Goal: Information Seeking & Learning: Learn about a topic

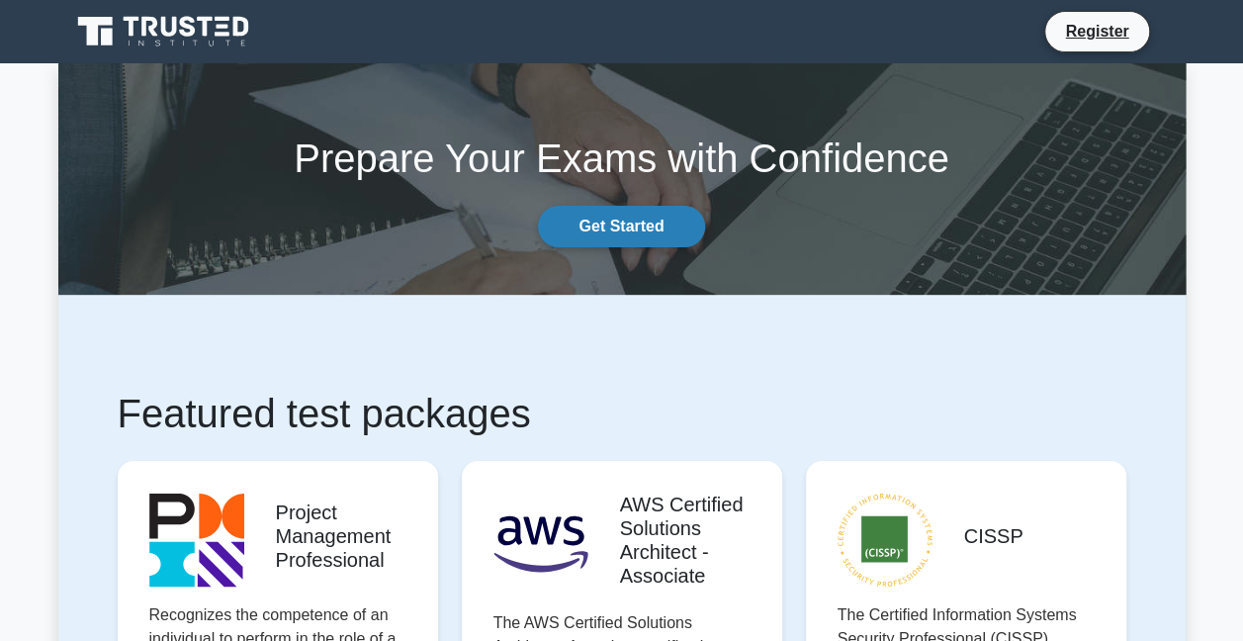
click at [635, 228] on link "Get Started" at bounding box center [621, 227] width 166 height 42
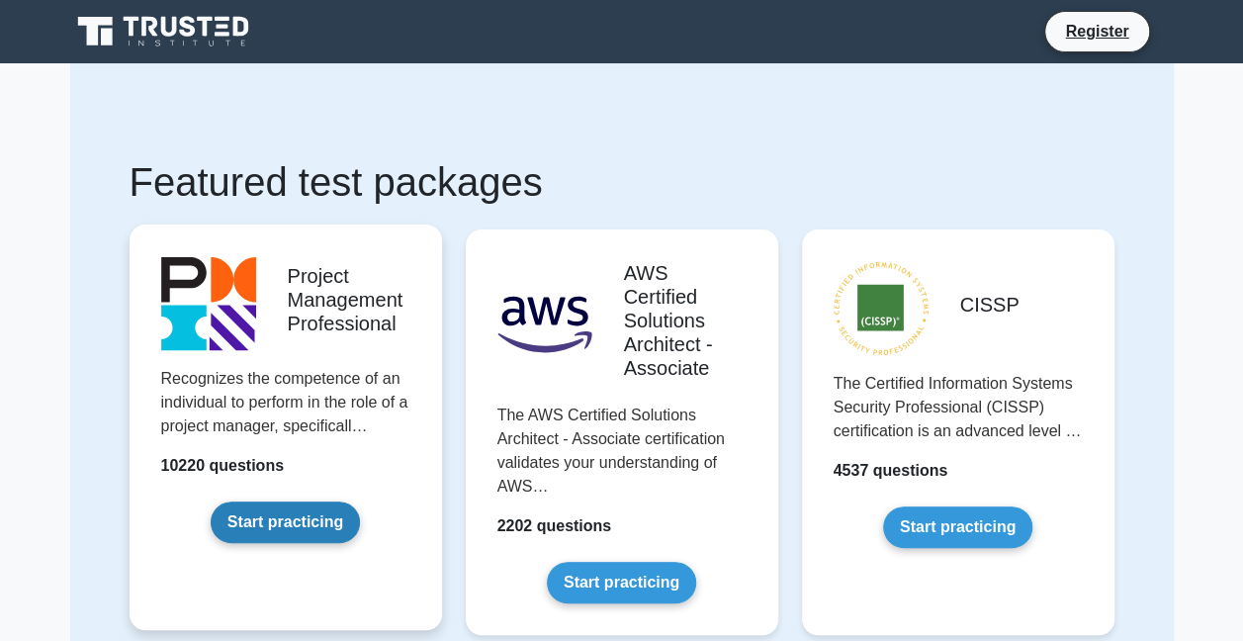
click at [306, 524] on link "Start practicing" at bounding box center [285, 522] width 149 height 42
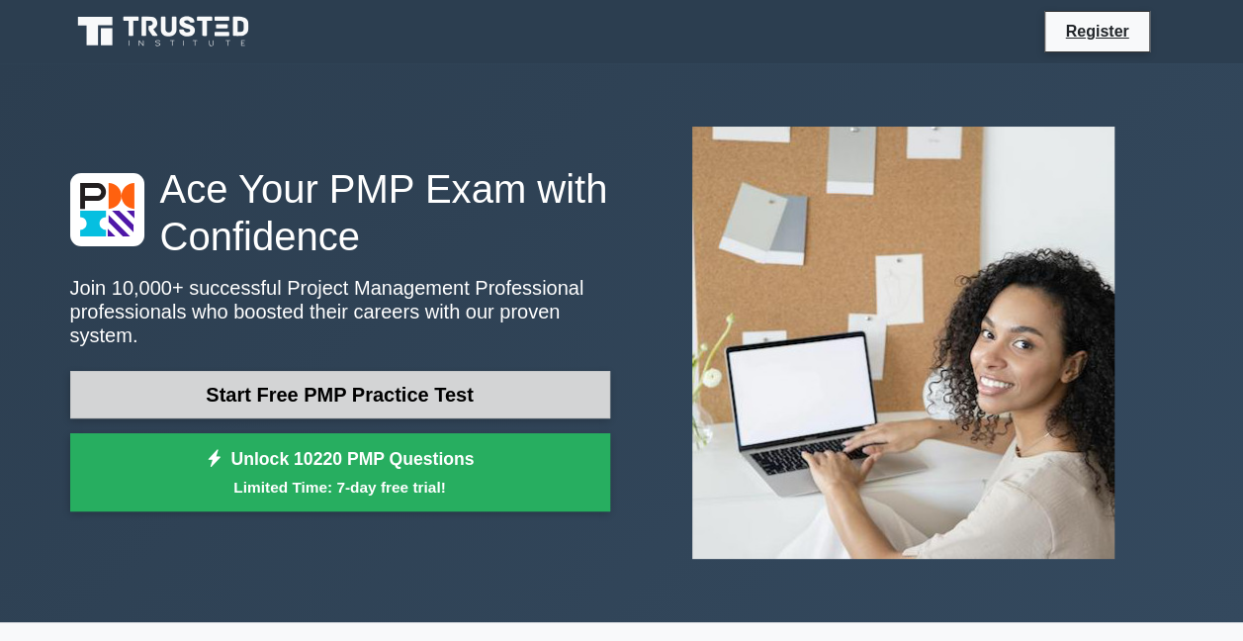
click at [539, 375] on link "Start Free PMP Practice Test" at bounding box center [340, 394] width 540 height 47
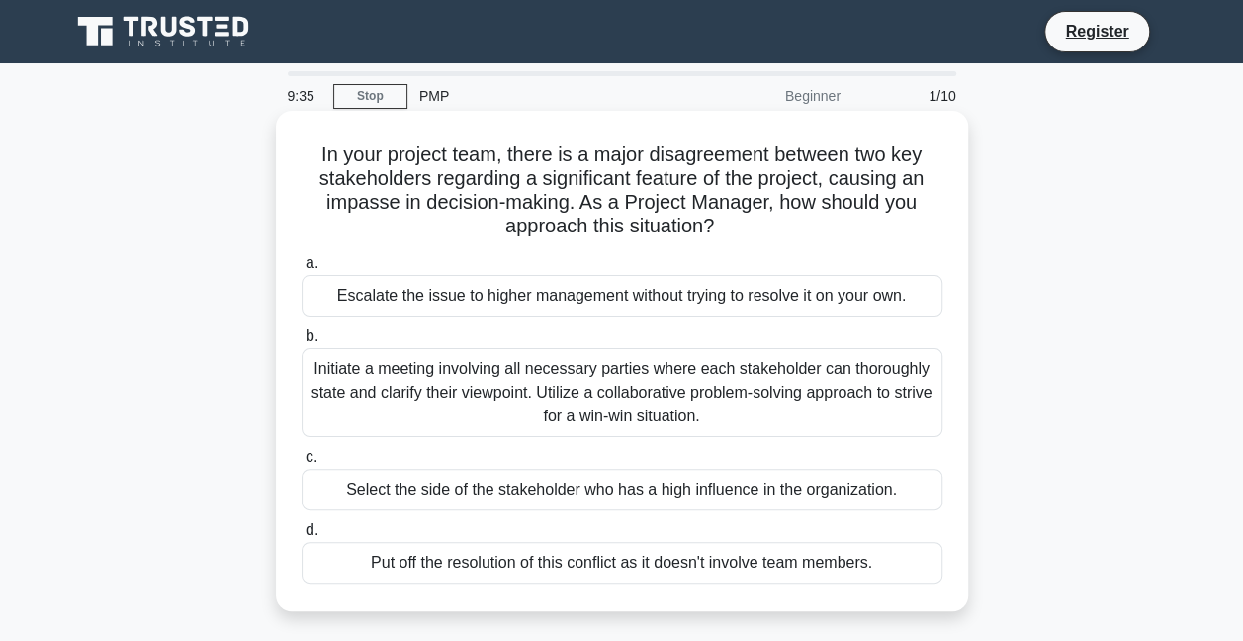
click at [813, 403] on div "Initiate a meeting involving all necessary parties where each stakeholder can t…" at bounding box center [622, 392] width 641 height 89
click at [302, 343] on input "b. Initiate a meeting involving all necessary parties where each stakeholder ca…" at bounding box center [302, 336] width 0 height 13
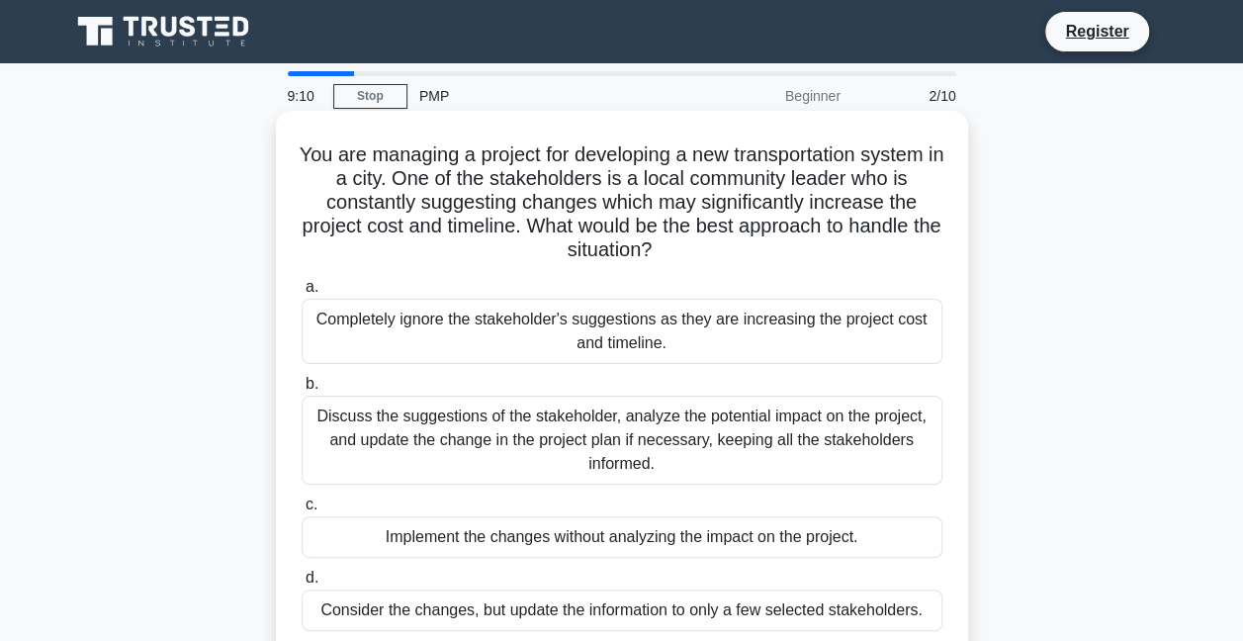
scroll to position [99, 0]
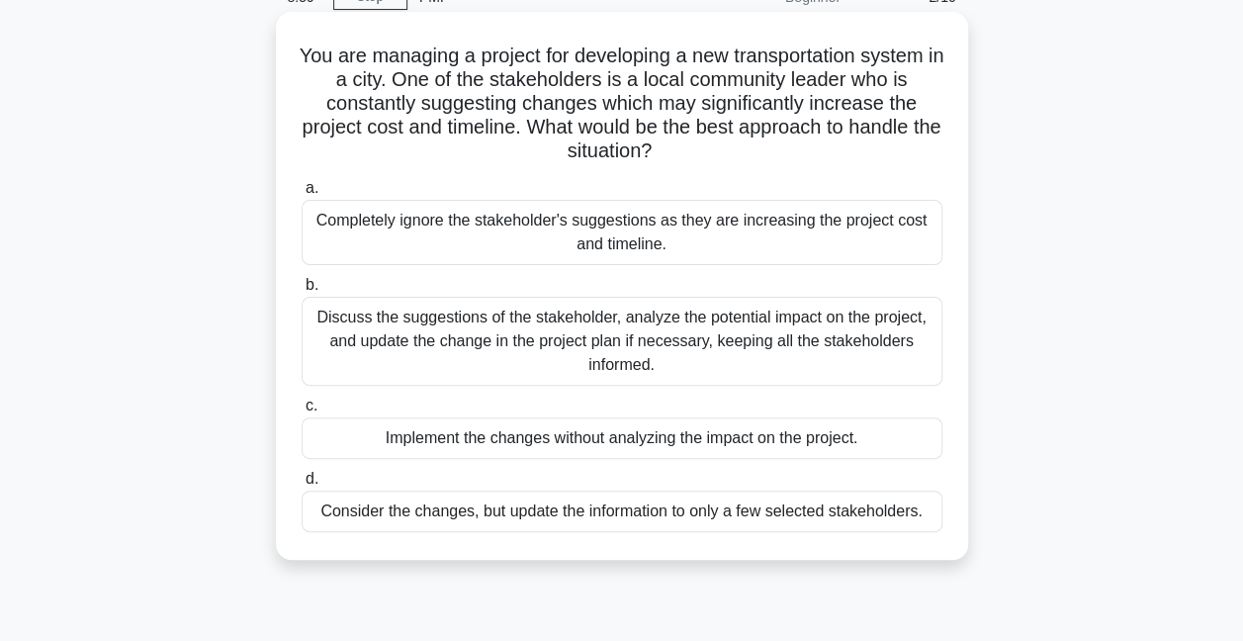
click at [837, 346] on div "Discuss the suggestions of the stakeholder, analyze the potential impact on the…" at bounding box center [622, 341] width 641 height 89
click at [302, 292] on input "b. Discuss the suggestions of the stakeholder, analyze the potential impact on …" at bounding box center [302, 285] width 0 height 13
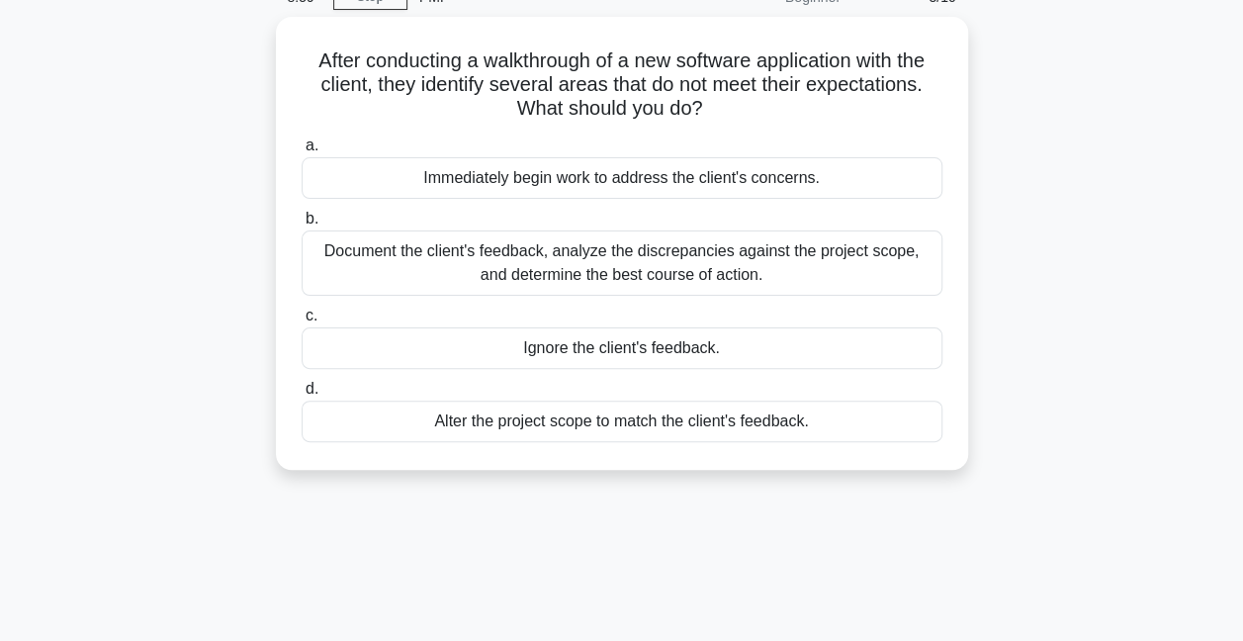
scroll to position [0, 0]
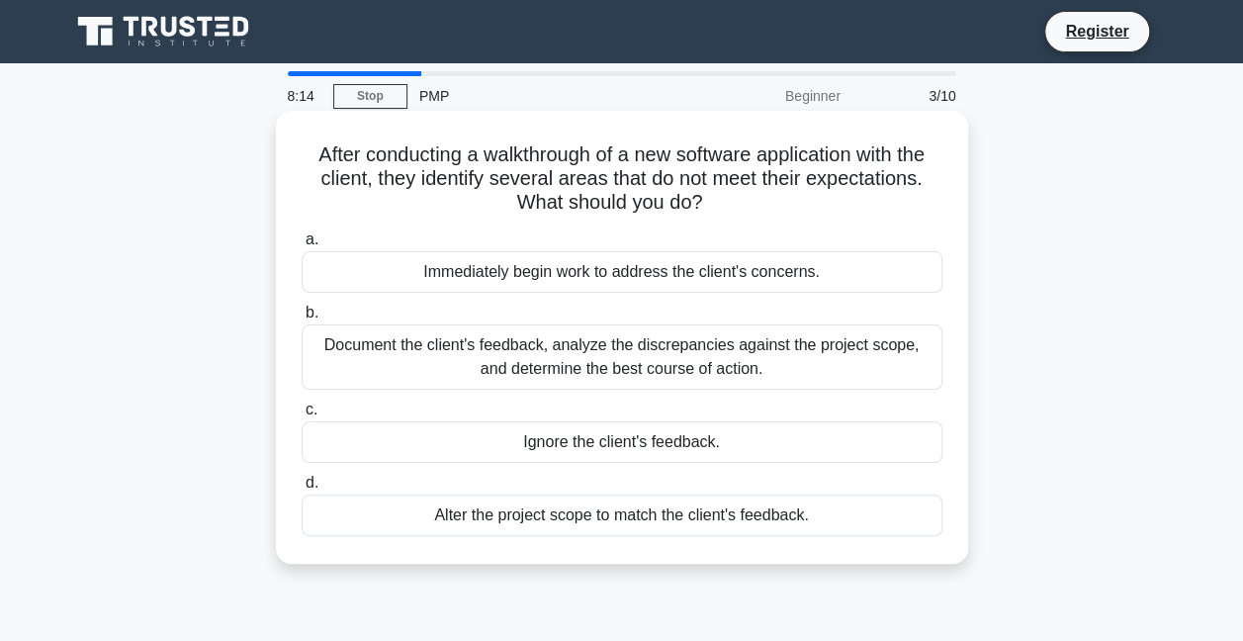
click at [809, 358] on div "Document the client's feedback, analyze the discrepancies against the project s…" at bounding box center [622, 356] width 641 height 65
click at [302, 319] on input "b. Document the client's feedback, analyze the discrepancies against the projec…" at bounding box center [302, 313] width 0 height 13
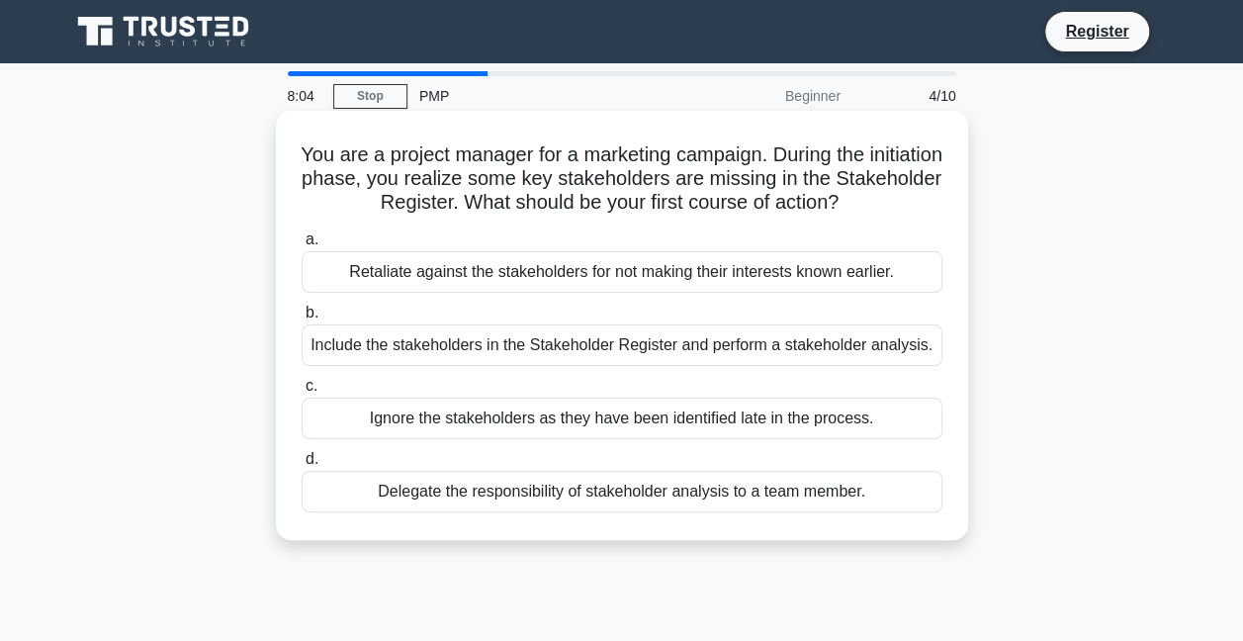
click at [896, 348] on div "Include the stakeholders in the Stakeholder Register and perform a stakeholder …" at bounding box center [622, 345] width 641 height 42
click at [302, 319] on input "b. Include the stakeholders in the Stakeholder Register and perform a stakehold…" at bounding box center [302, 313] width 0 height 13
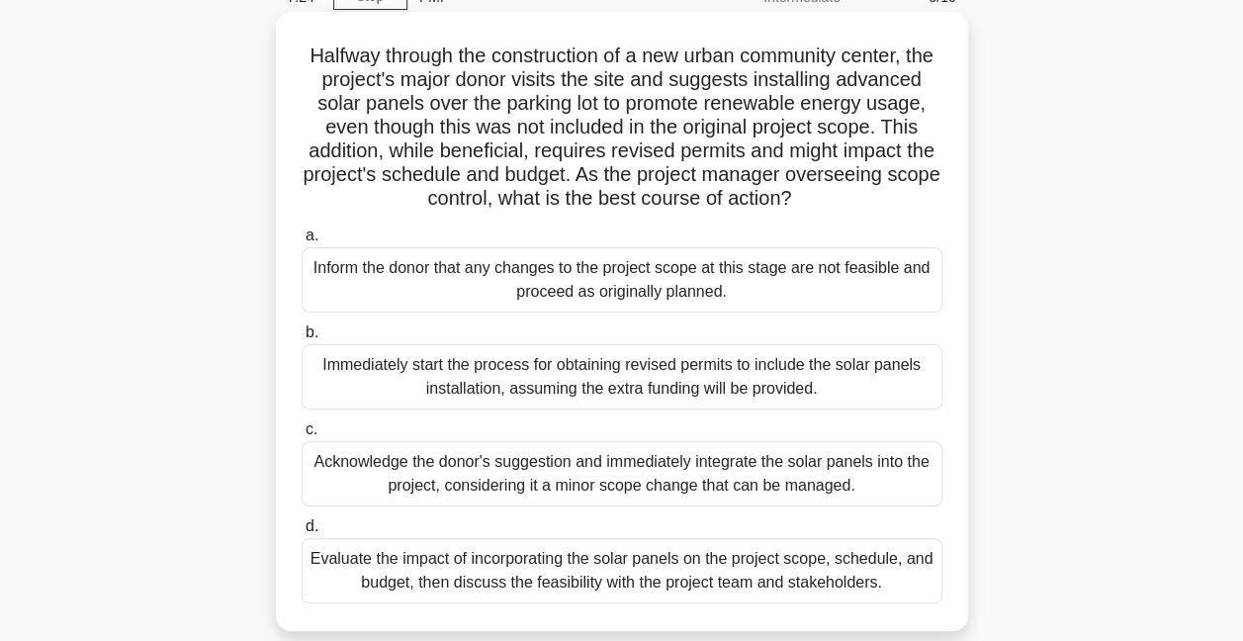
scroll to position [198, 0]
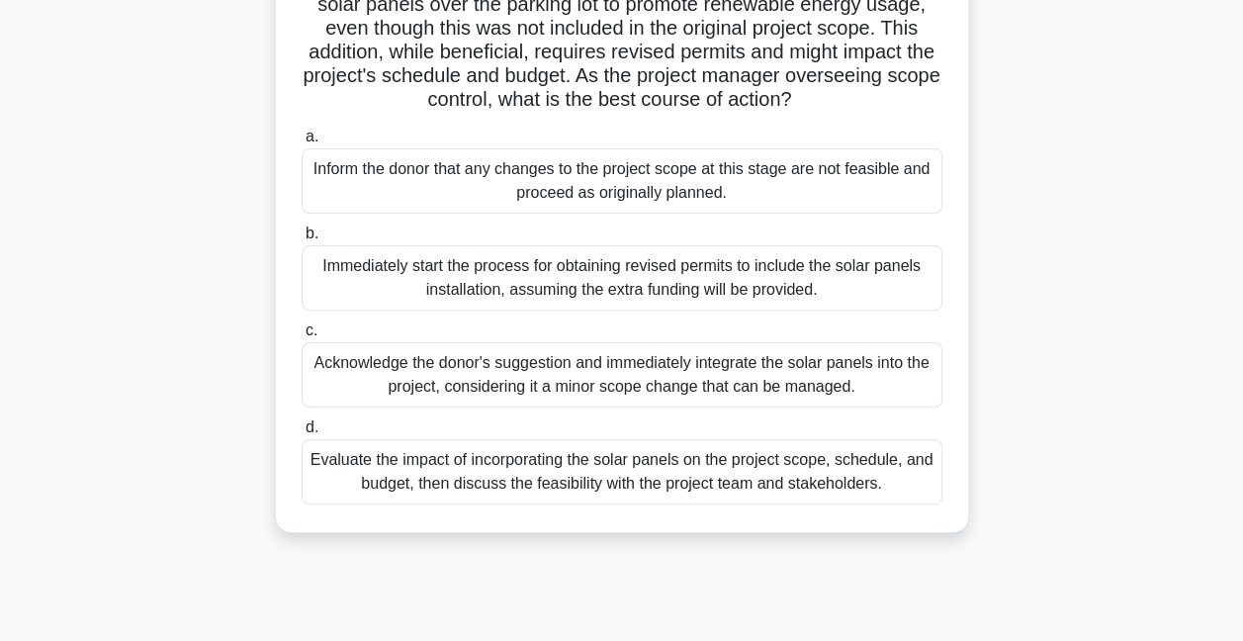
click at [908, 504] on div "Evaluate the impact of incorporating the solar panels on the project scope, sch…" at bounding box center [622, 471] width 641 height 65
click at [302, 434] on input "d. Evaluate the impact of incorporating the solar panels on the project scope, …" at bounding box center [302, 427] width 0 height 13
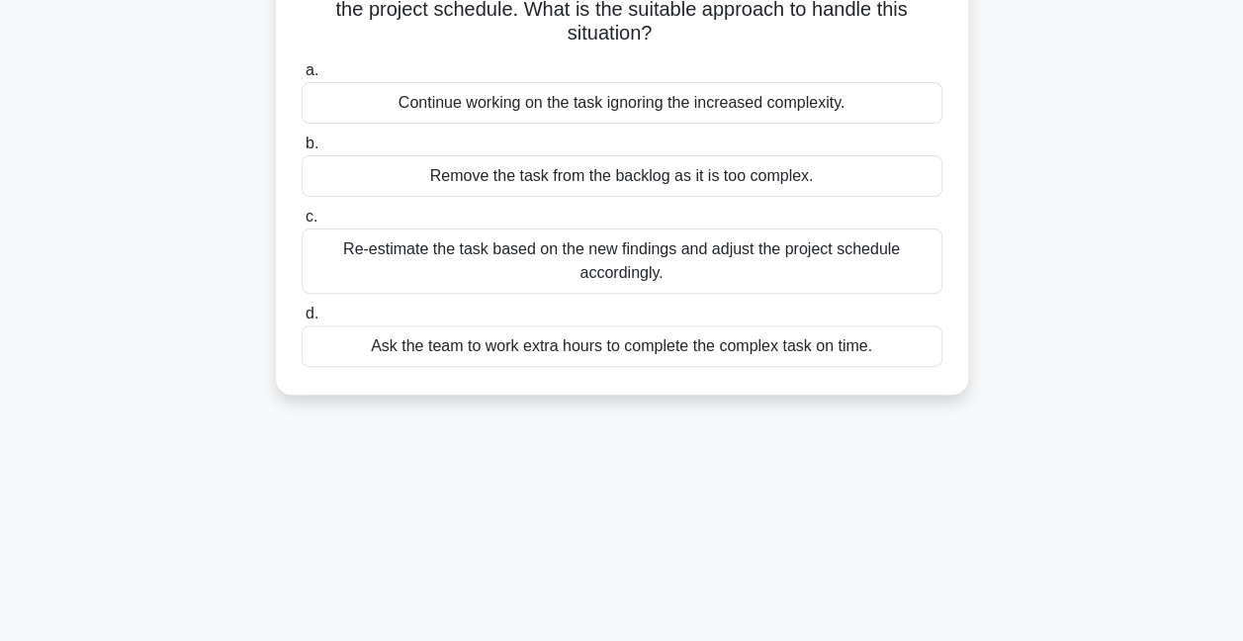
scroll to position [0, 0]
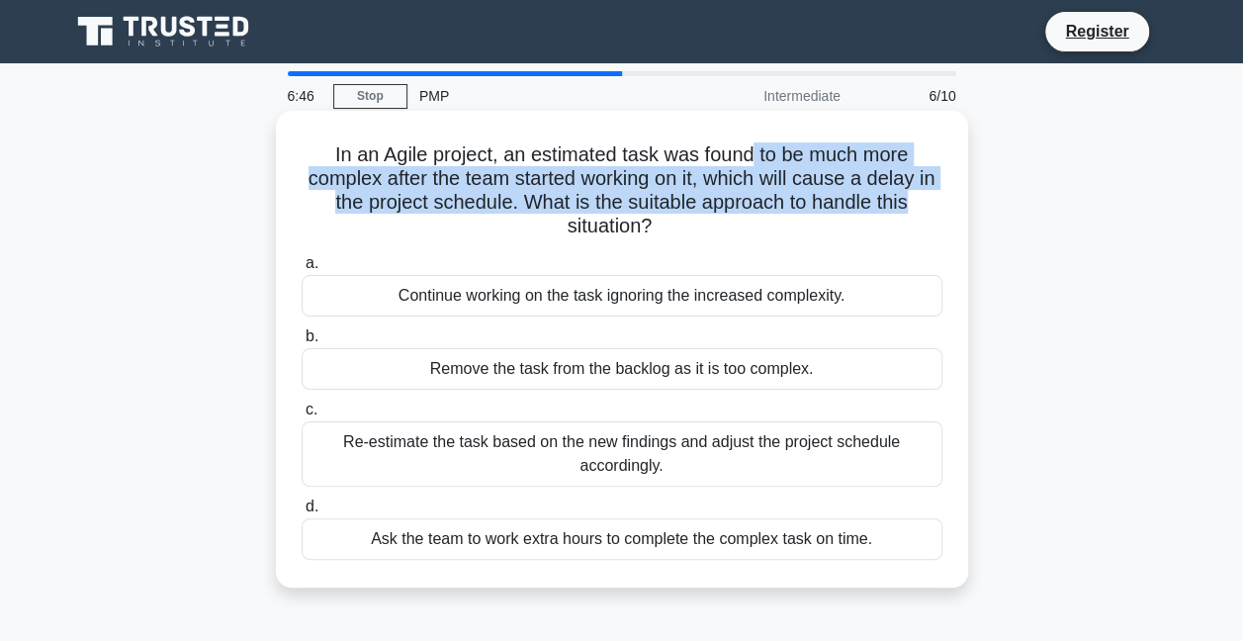
drag, startPoint x: 779, startPoint y: 164, endPoint x: 954, endPoint y: 207, distance: 180.1
click at [954, 207] on div "In an Agile project, an estimated task was found to be much more complex after …" at bounding box center [622, 349] width 676 height 461
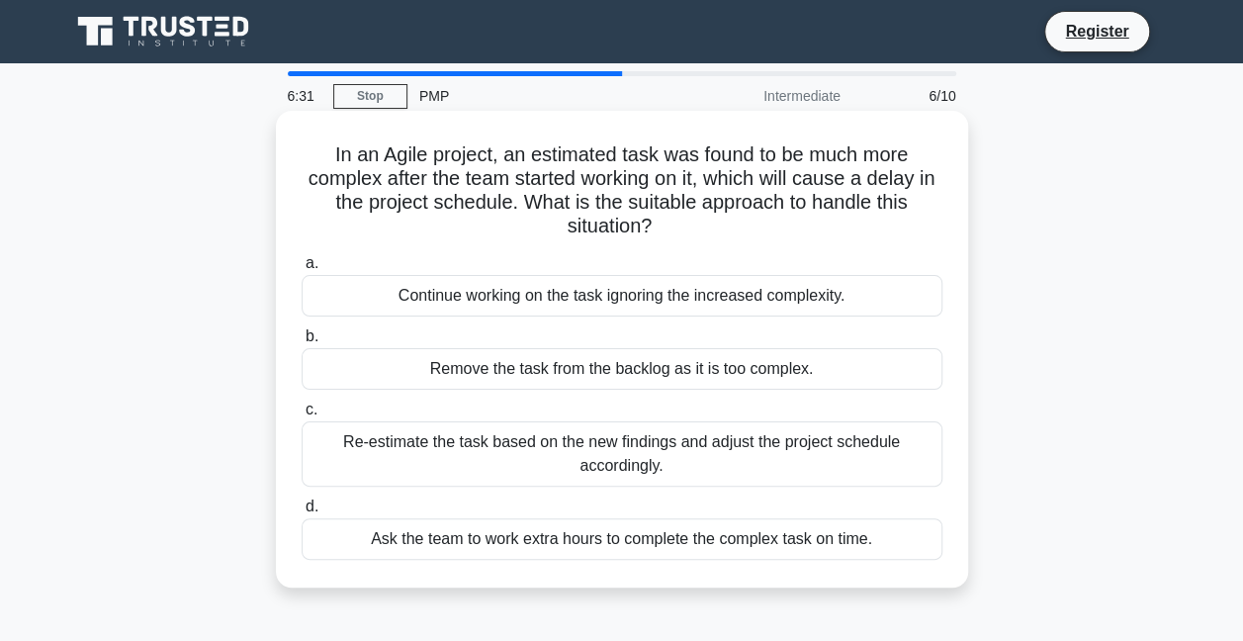
click at [886, 465] on div "Re-estimate the task based on the new findings and adjust the project schedule …" at bounding box center [622, 453] width 641 height 65
click at [302, 416] on input "c. Re-estimate the task based on the new findings and adjust the project schedu…" at bounding box center [302, 409] width 0 height 13
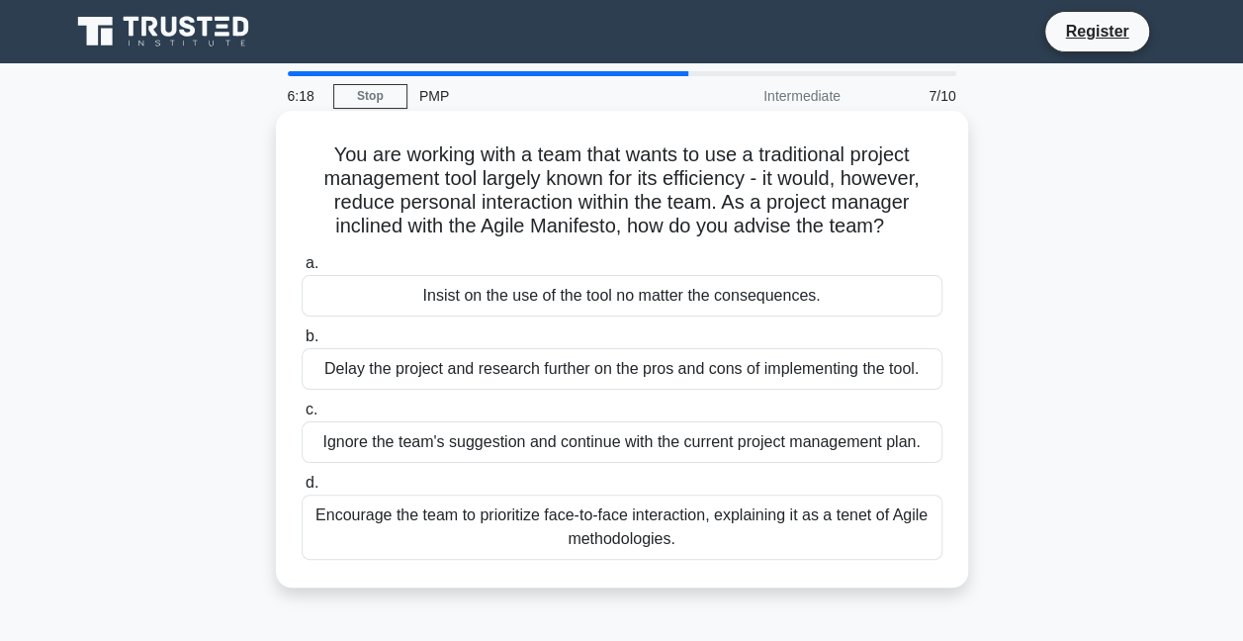
click at [829, 522] on div "Encourage the team to prioritize face-to-face interaction, explaining it as a t…" at bounding box center [622, 526] width 641 height 65
click at [302, 489] on input "d. Encourage the team to prioritize face-to-face interaction, explaining it as …" at bounding box center [302, 483] width 0 height 13
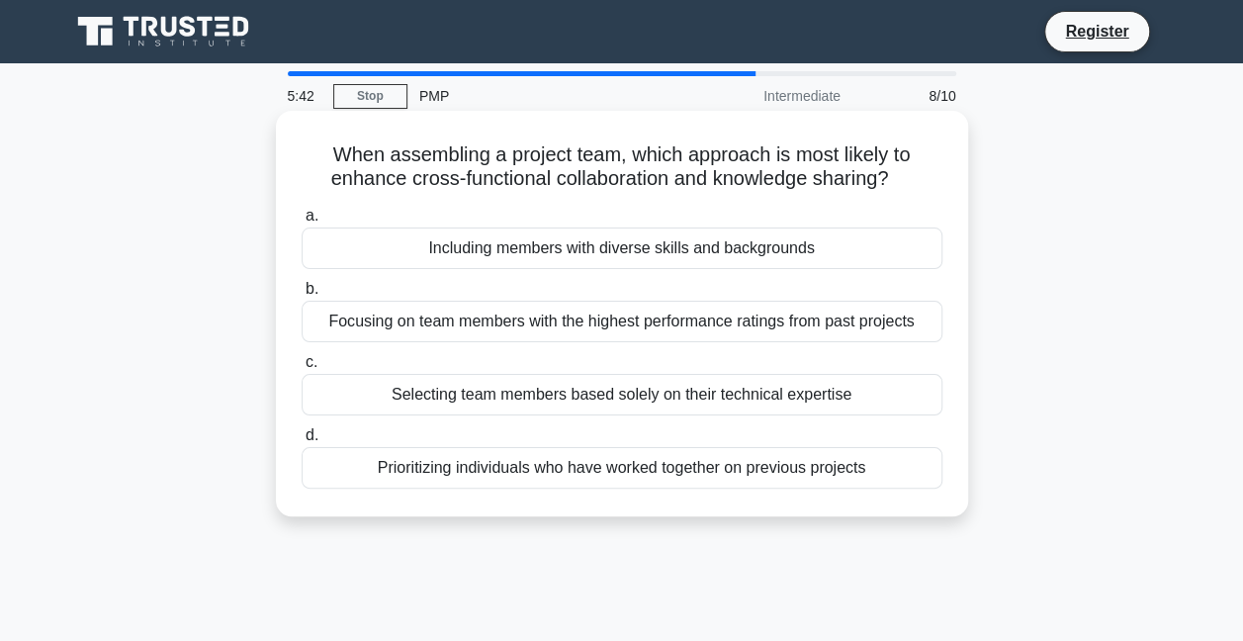
click at [829, 250] on div "Including members with diverse skills and backgrounds" at bounding box center [622, 248] width 641 height 42
click at [302, 222] on input "a. Including members with diverse skills and backgrounds" at bounding box center [302, 216] width 0 height 13
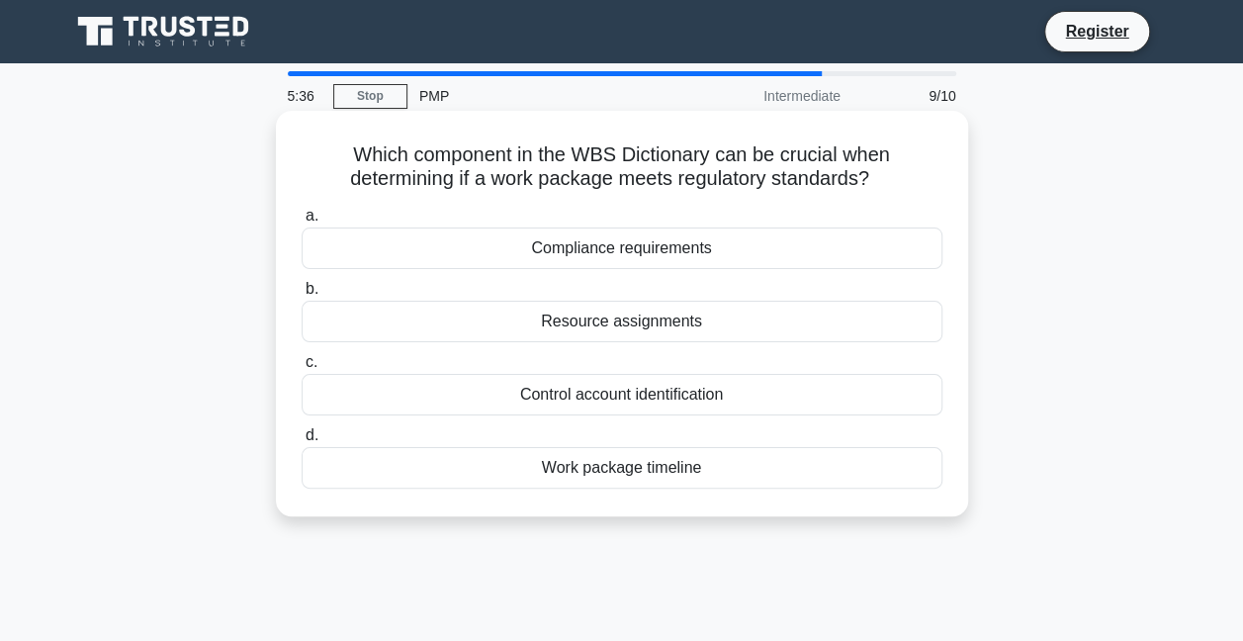
drag, startPoint x: 676, startPoint y: 182, endPoint x: 929, endPoint y: 177, distance: 253.2
click at [929, 177] on h5 "Which component in the WBS Dictionary can be crucial when determining if a work…" at bounding box center [622, 166] width 645 height 49
click at [763, 247] on div "Compliance requirements" at bounding box center [622, 248] width 641 height 42
click at [302, 222] on input "a. Compliance requirements" at bounding box center [302, 216] width 0 height 13
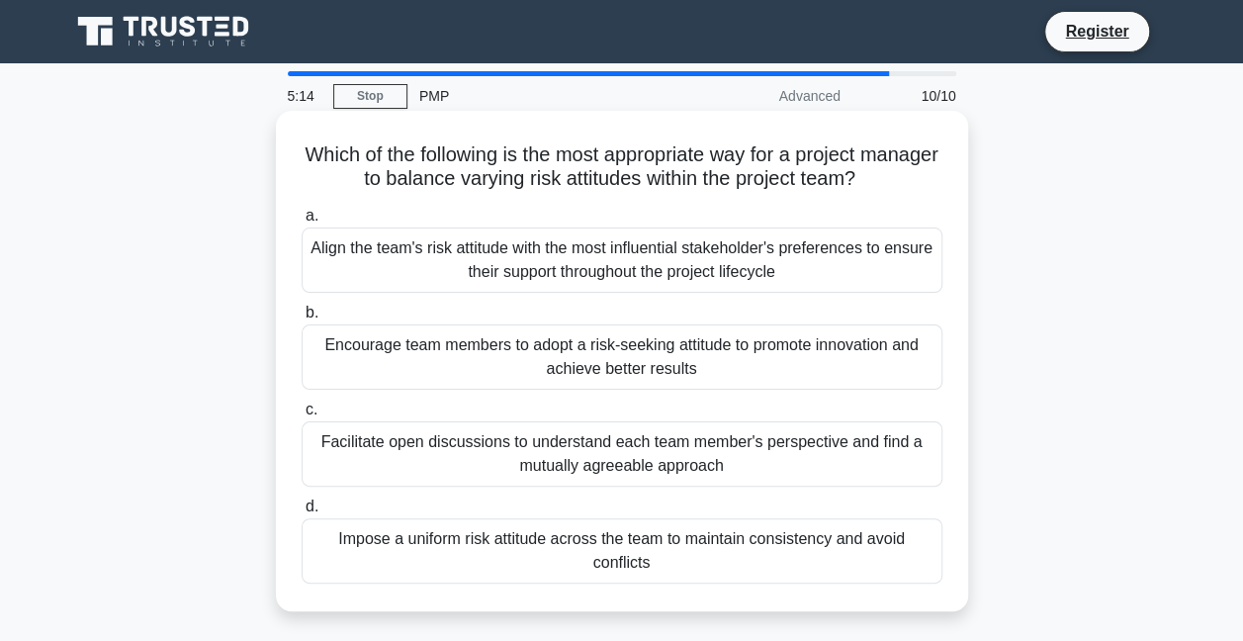
drag, startPoint x: 568, startPoint y: 260, endPoint x: 858, endPoint y: 284, distance: 291.7
click at [858, 284] on div "Align the team's risk attitude with the most influential stakeholder's preferen…" at bounding box center [622, 259] width 641 height 65
drag, startPoint x: 404, startPoint y: 340, endPoint x: 751, endPoint y: 368, distance: 348.2
click at [751, 368] on div "Encourage team members to adopt a risk-seeking attitude to promote innovation a…" at bounding box center [622, 356] width 641 height 65
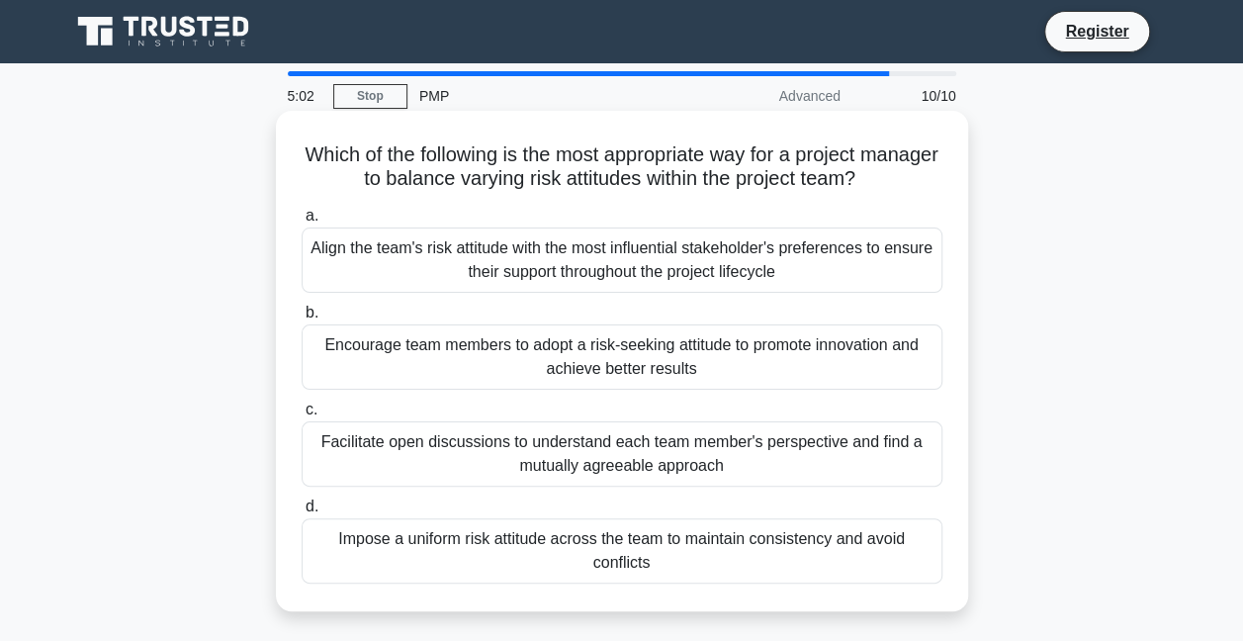
click at [302, 319] on input "b. Encourage team members to adopt a risk-seeking attitude to promote innovatio…" at bounding box center [302, 313] width 0 height 13
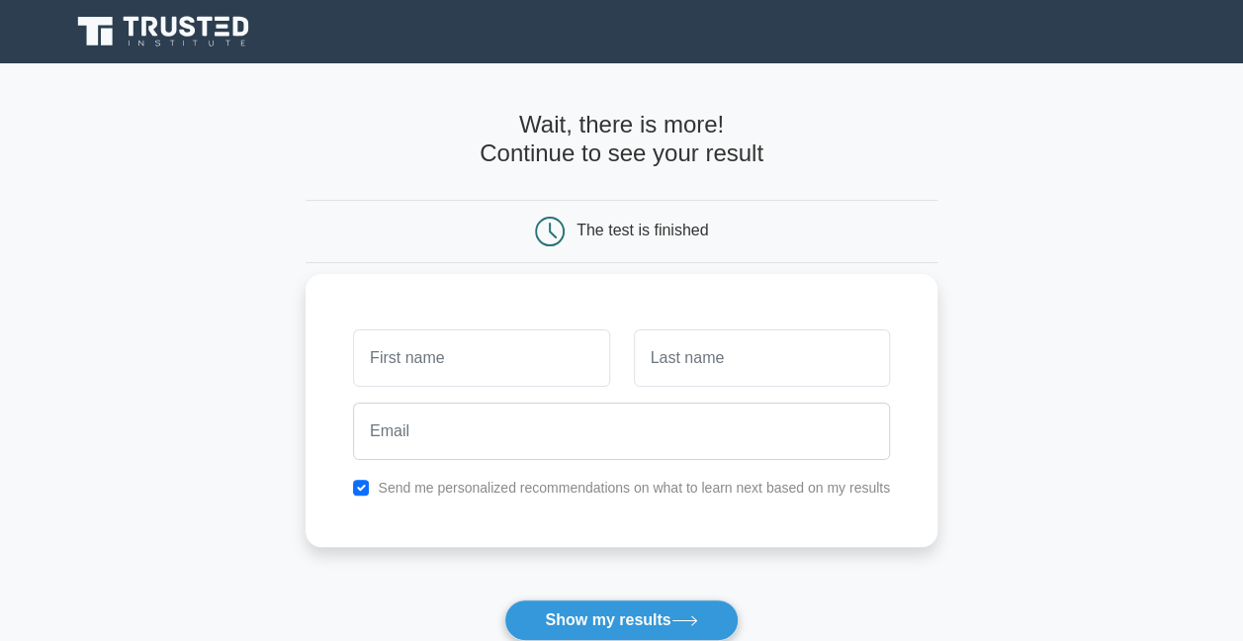
click at [518, 370] on input "text" at bounding box center [481, 357] width 256 height 57
type input "[PERSON_NAME]"
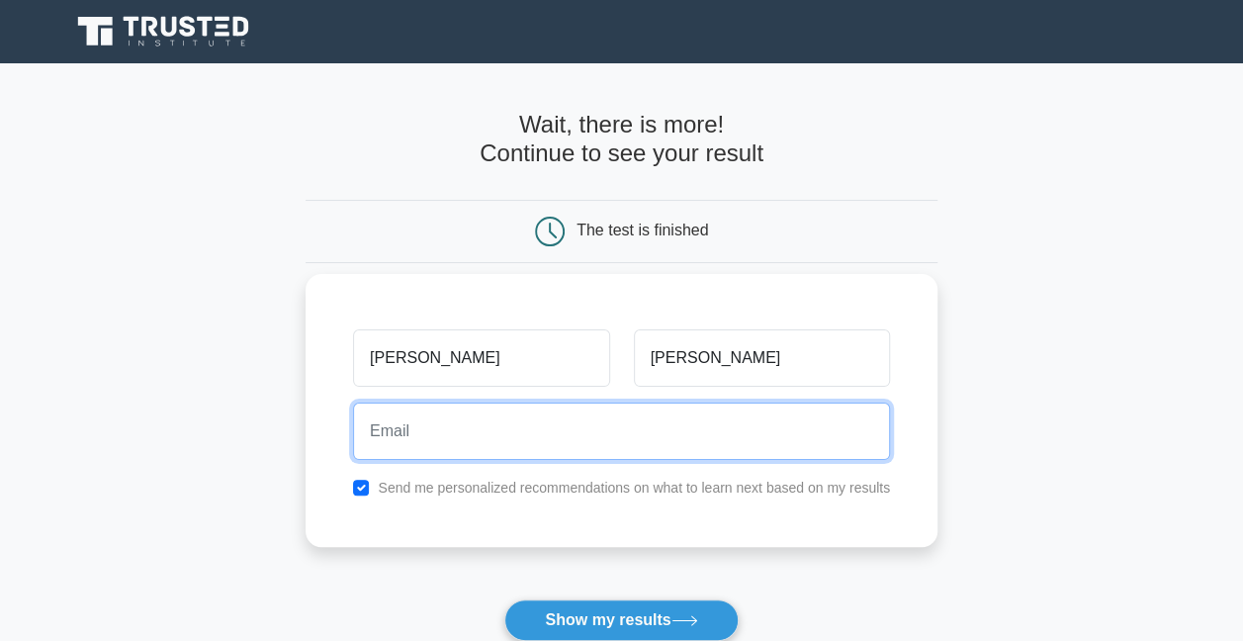
type input "[EMAIL_ADDRESS][PERSON_NAME][DOMAIN_NAME]"
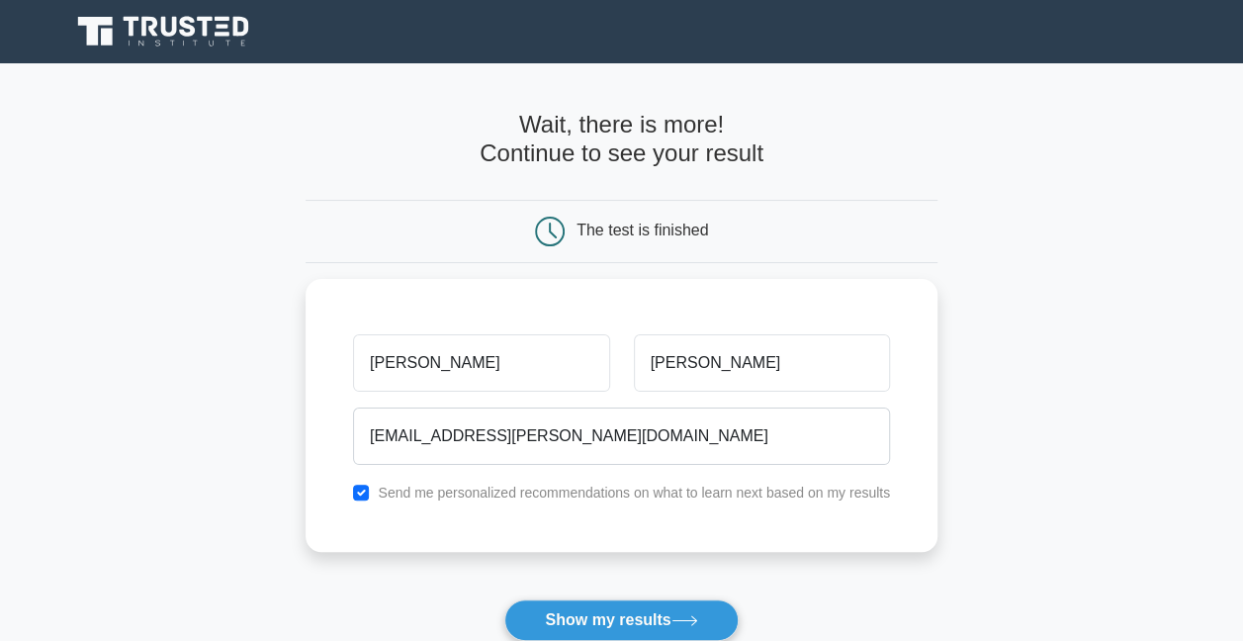
click at [668, 603] on button "Show my results" at bounding box center [620, 620] width 233 height 42
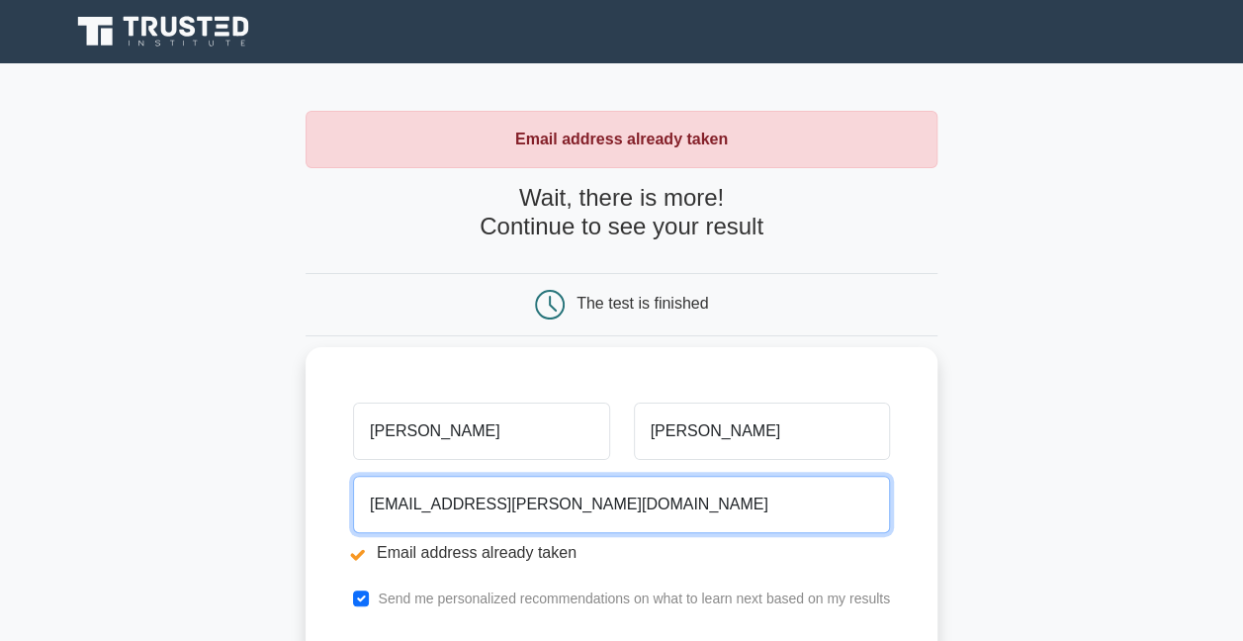
drag, startPoint x: 594, startPoint y: 506, endPoint x: 472, endPoint y: 508, distance: 122.6
click at [472, 508] on input "[EMAIL_ADDRESS][PERSON_NAME][DOMAIN_NAME]" at bounding box center [621, 504] width 537 height 57
click at [781, 529] on input "[EMAIL_ADDRESS][PERSON_NAME][DOMAIN_NAME]" at bounding box center [621, 504] width 537 height 57
click at [773, 509] on input "noskova.kris@yandex.ru" at bounding box center [621, 504] width 537 height 57
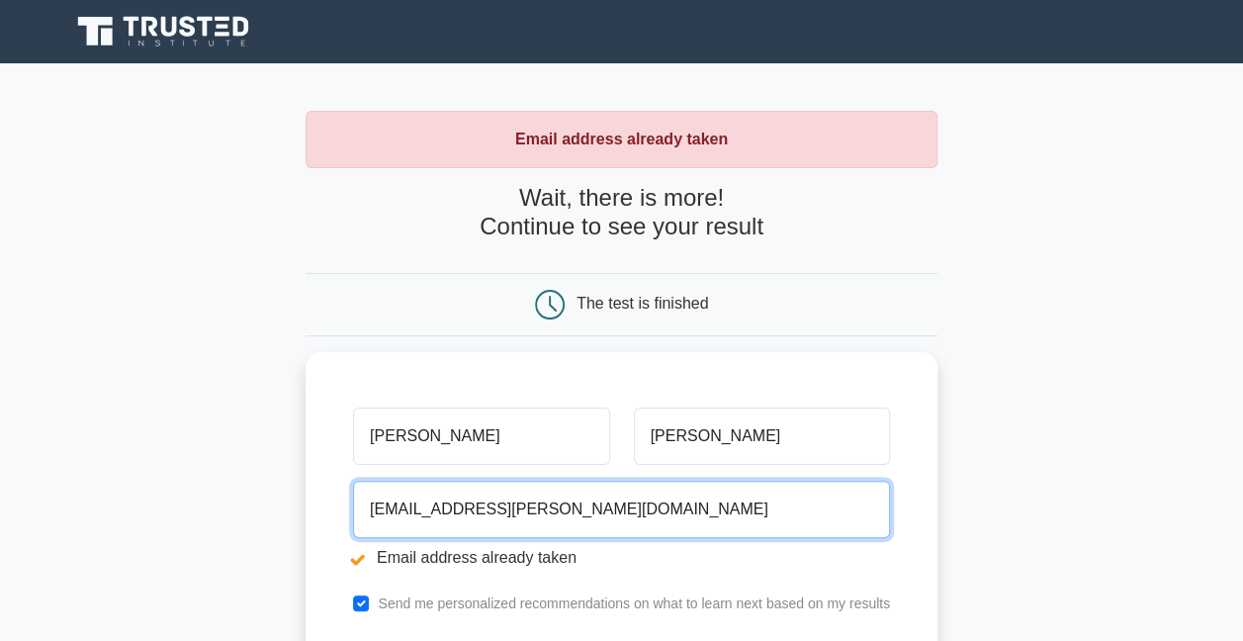
type input "noskova.kris@yandex.ru"
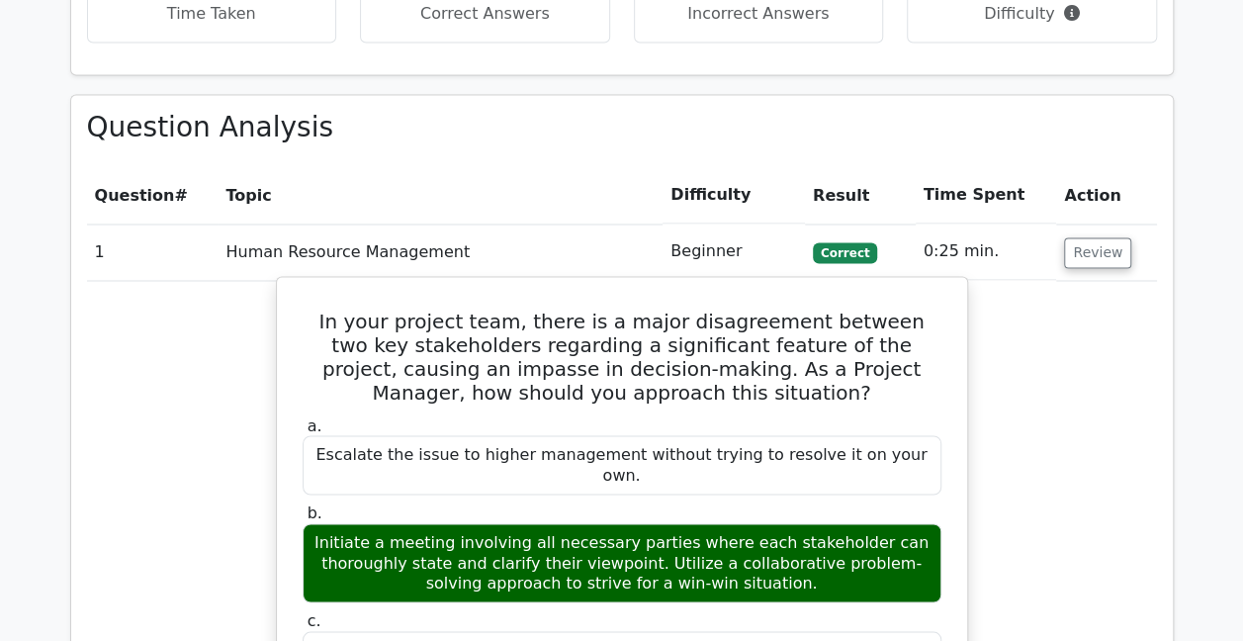
scroll to position [1744, 0]
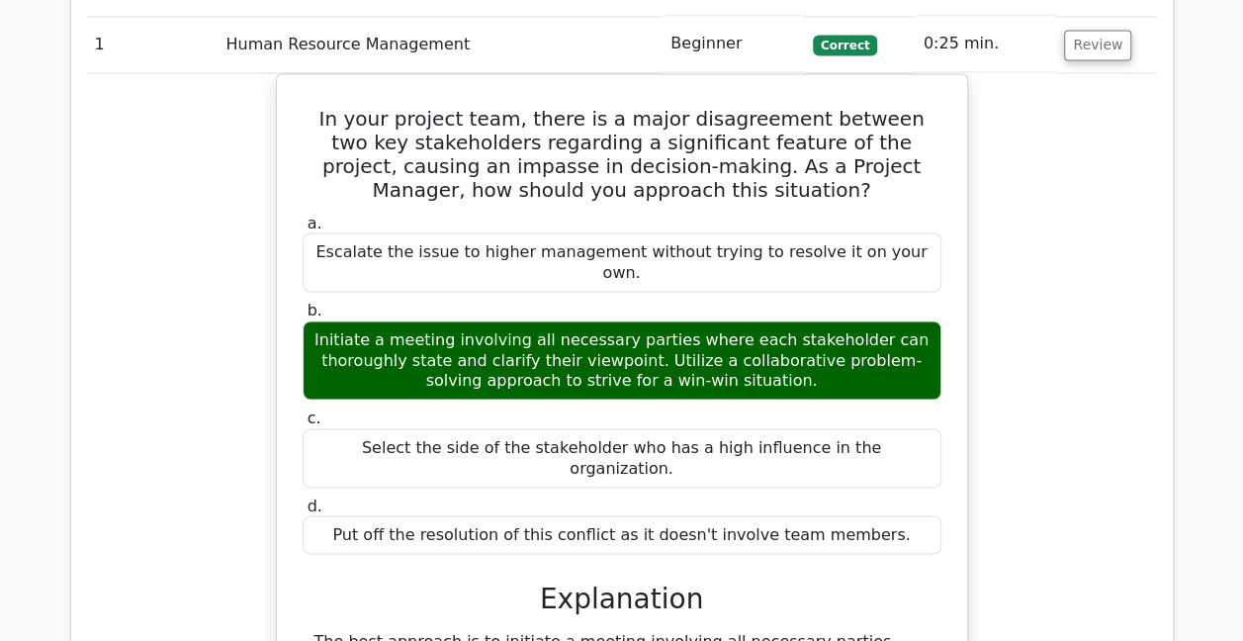
click at [1006, 342] on div "In your project team, there is a major disagreement between two key stakeholder…" at bounding box center [622, 569] width 1070 height 993
drag, startPoint x: 1053, startPoint y: 397, endPoint x: 1046, endPoint y: 387, distance: 12.9
click at [1046, 387] on div "In your project team, there is a major disagreement between two key stakeholder…" at bounding box center [622, 569] width 1070 height 993
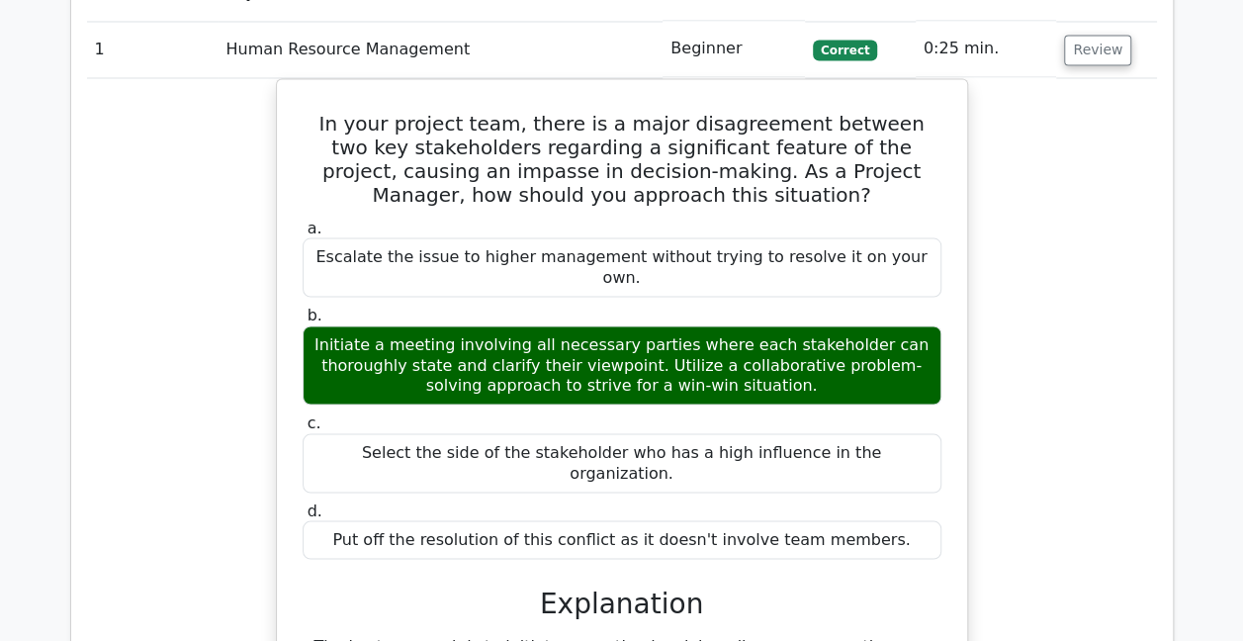
scroll to position [1748, 0]
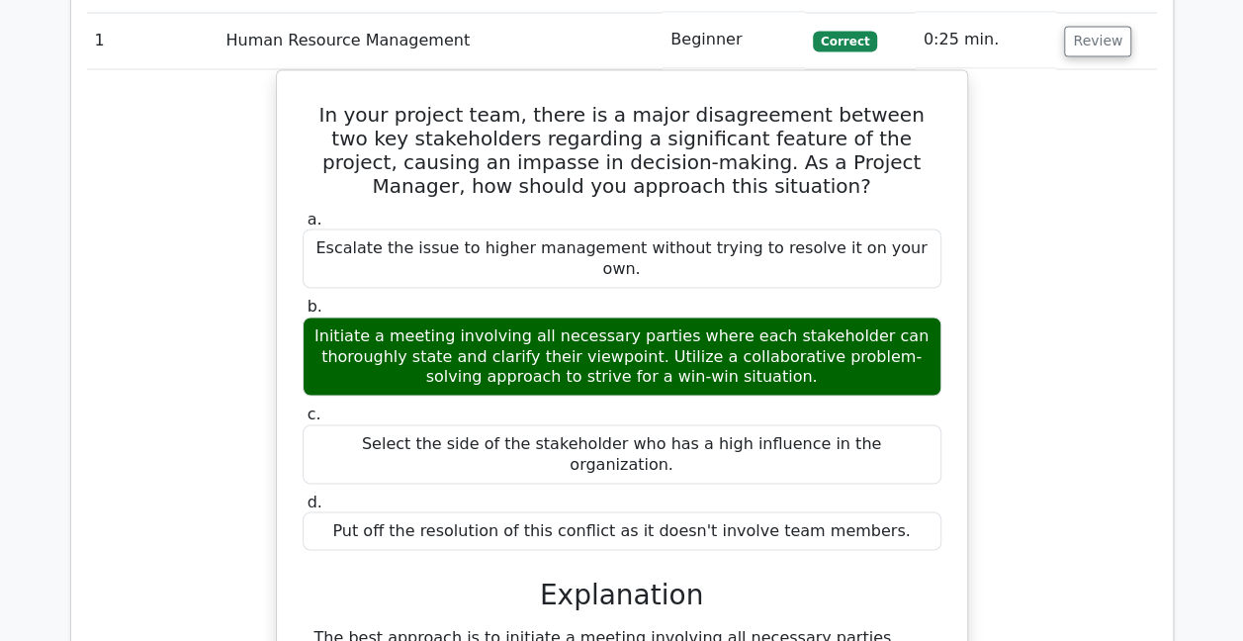
click at [1092, 163] on div "In your project team, there is a major disagreement between two key stakeholder…" at bounding box center [622, 565] width 1070 height 993
click at [1093, 163] on div "In your project team, there is a major disagreement between two key stakeholder…" at bounding box center [622, 565] width 1070 height 993
click at [1093, 164] on div "In your project team, there is a major disagreement between two key stakeholder…" at bounding box center [622, 565] width 1070 height 993
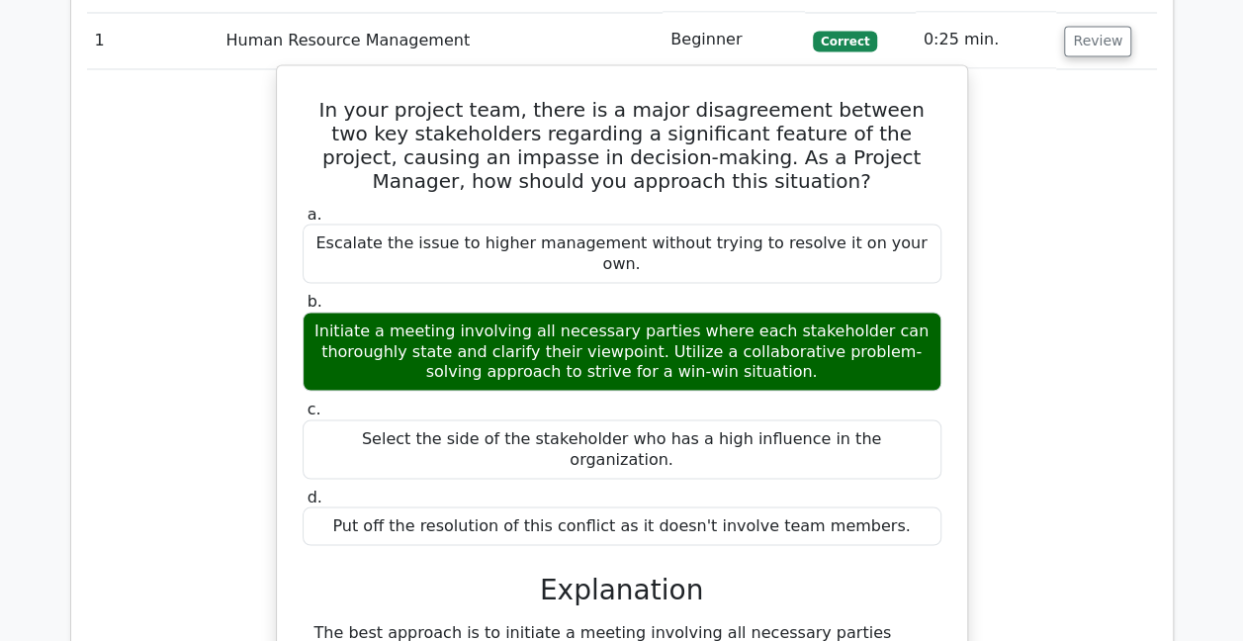
drag, startPoint x: 993, startPoint y: 314, endPoint x: 852, endPoint y: 375, distance: 152.8
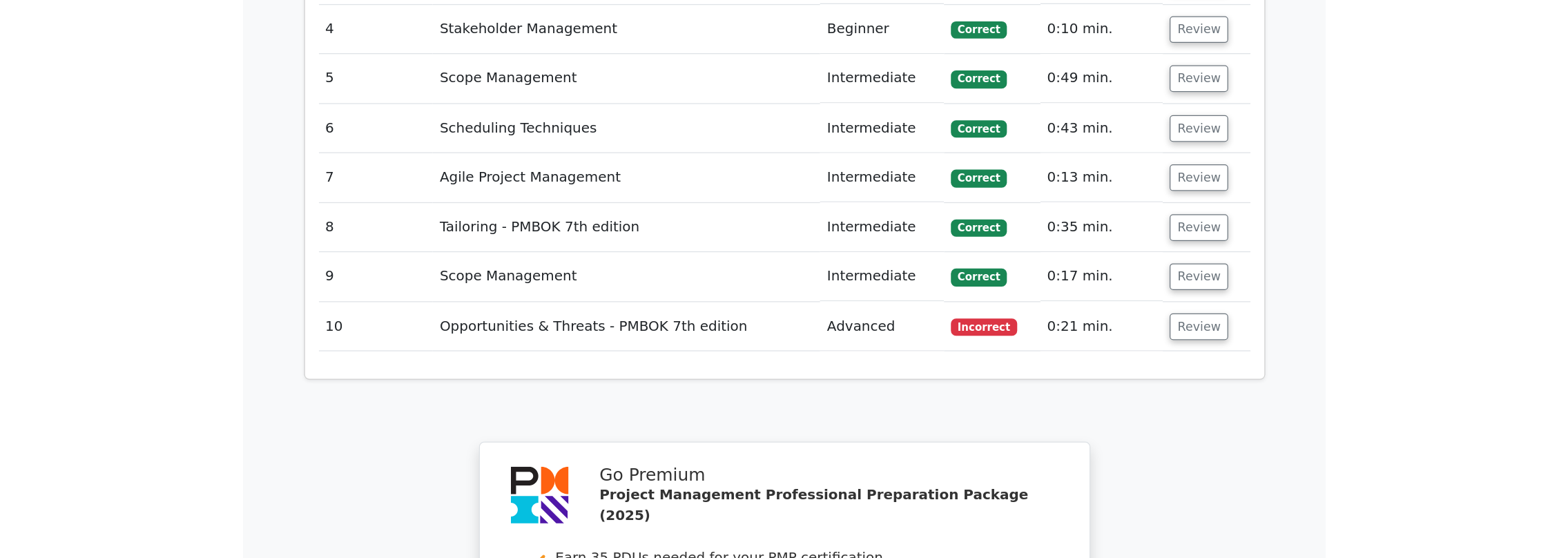
scroll to position [2069, 0]
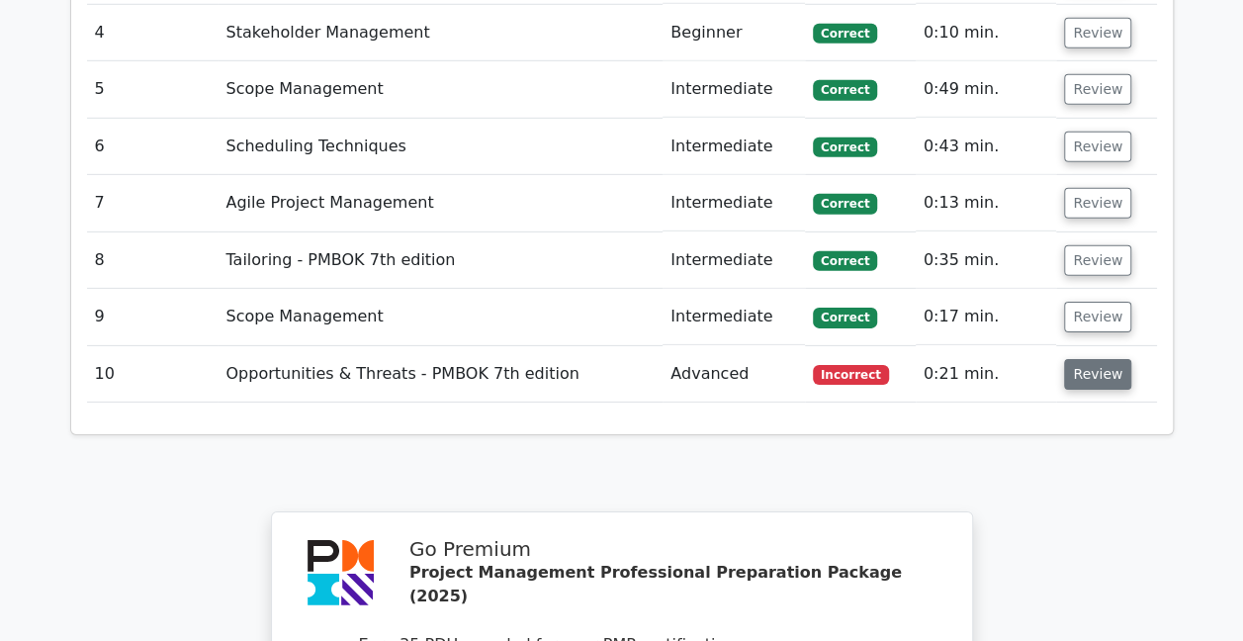
click at [1085, 359] on button "Review" at bounding box center [1097, 374] width 67 height 31
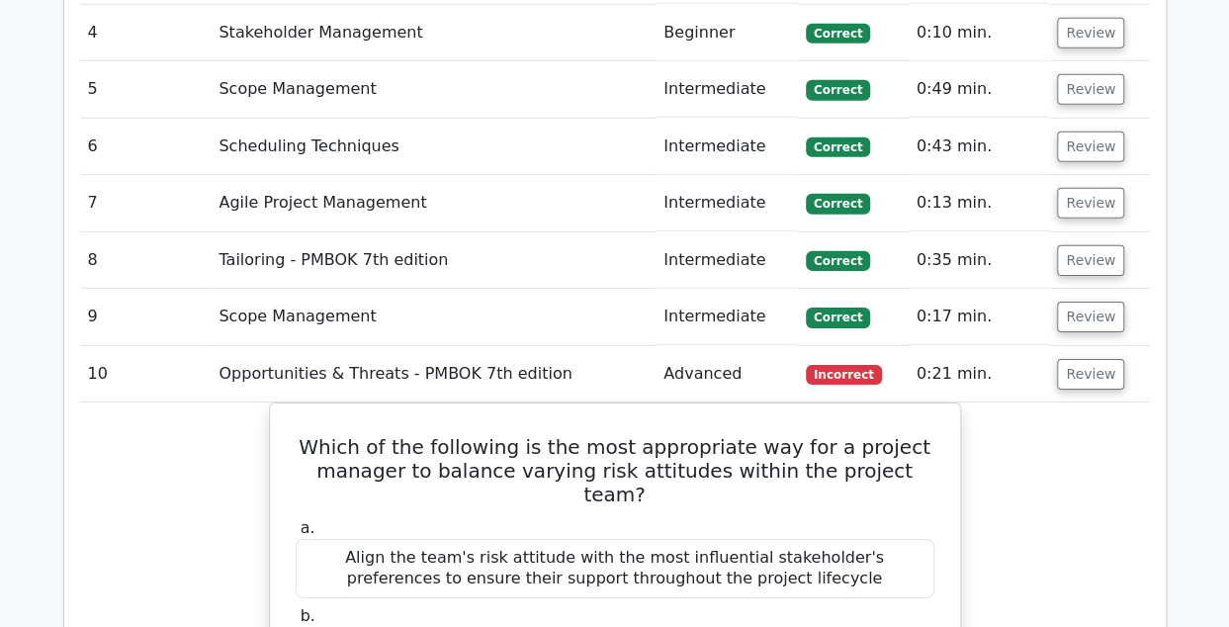
drag, startPoint x: 1084, startPoint y: 319, endPoint x: 1064, endPoint y: 102, distance: 218.4
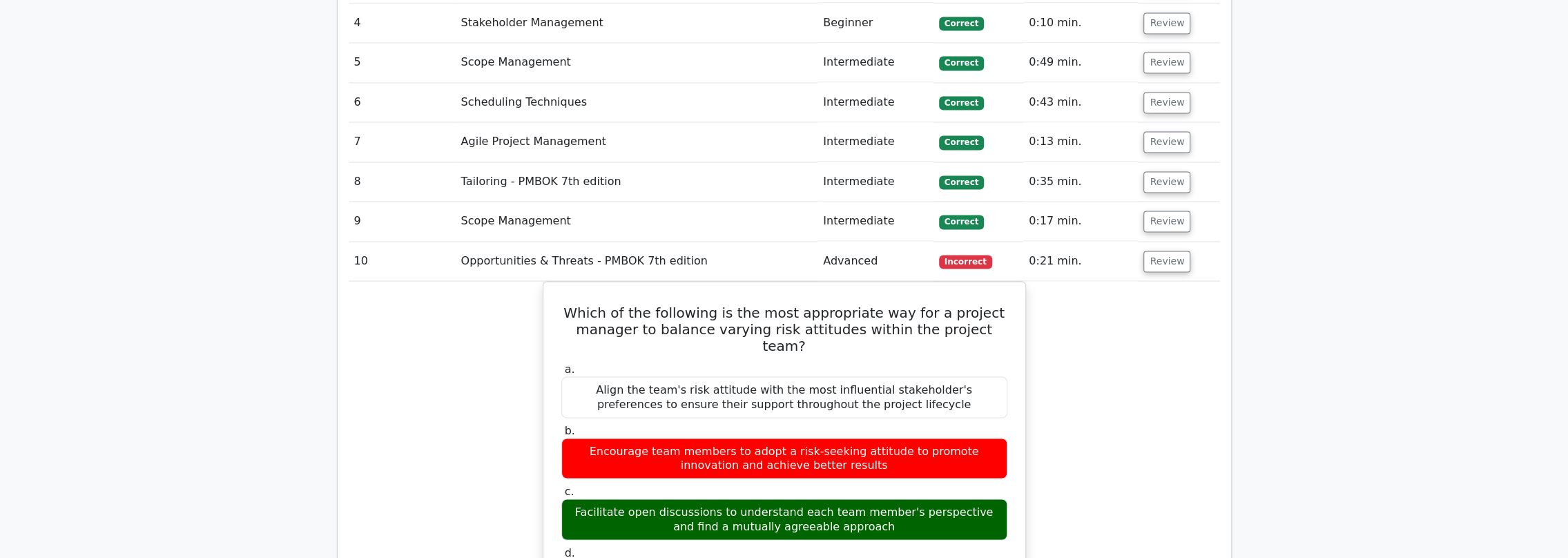
drag, startPoint x: 979, startPoint y: 279, endPoint x: 1175, endPoint y: 309, distance: 198.3
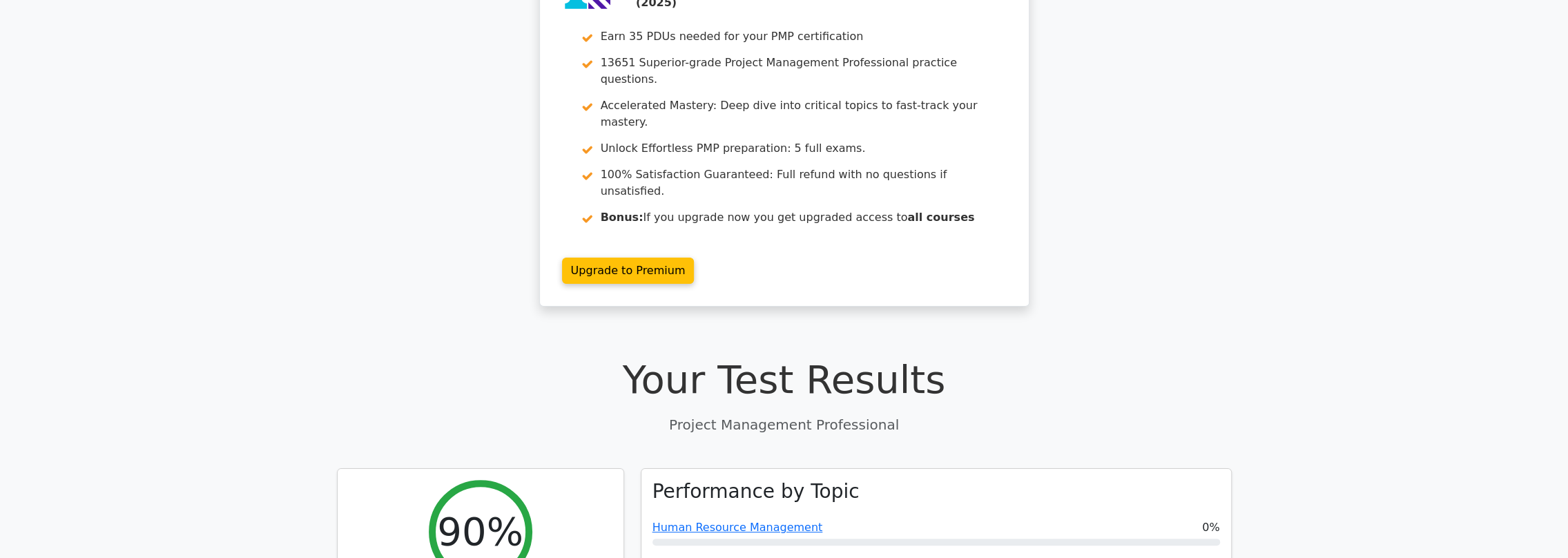
scroll to position [0, 0]
